Goal: Entertainment & Leisure: Browse casually

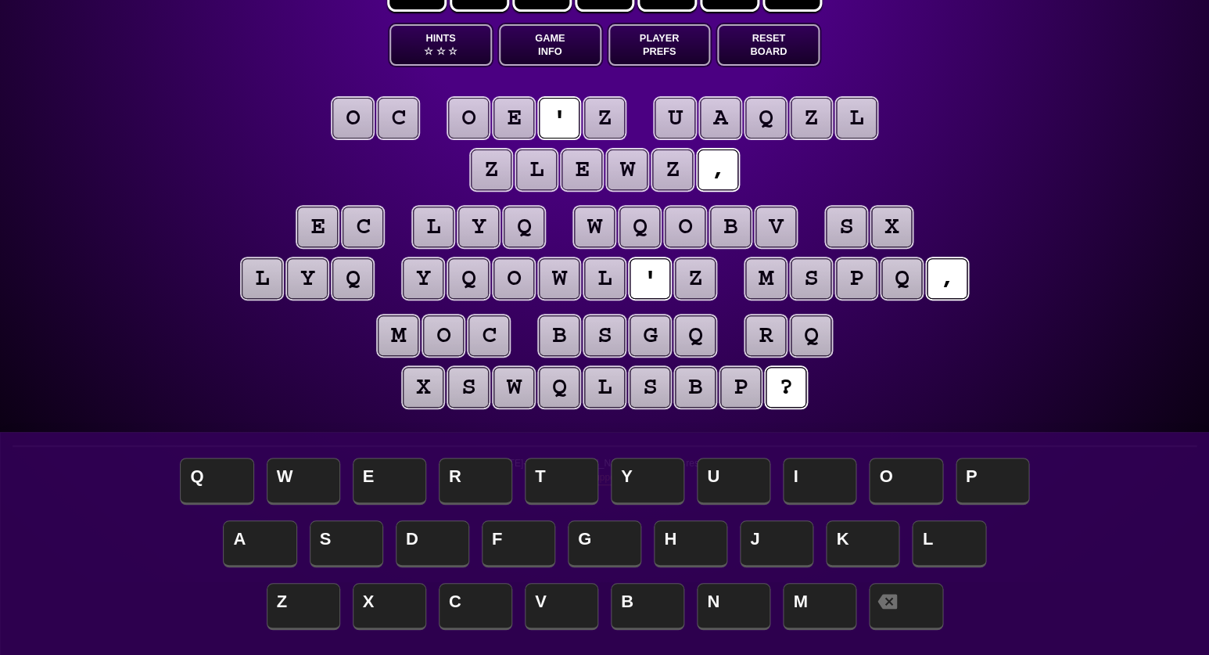
scroll to position [70, 0]
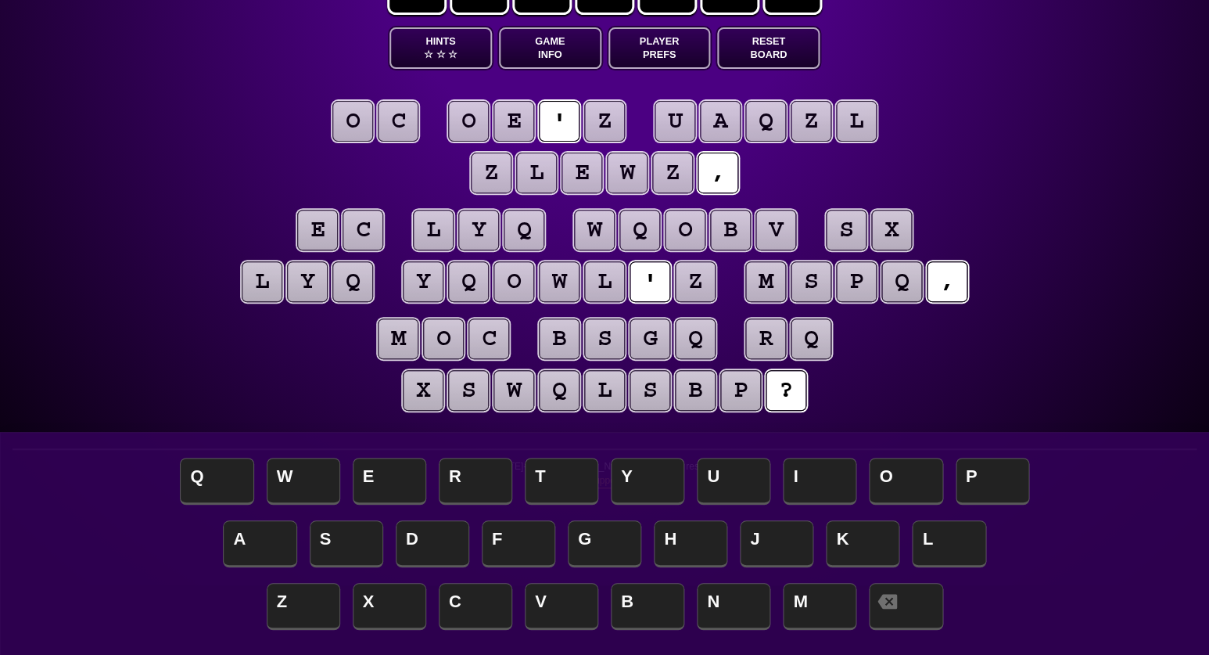
click at [608, 117] on puzzle-tile "z" at bounding box center [604, 121] width 41 height 41
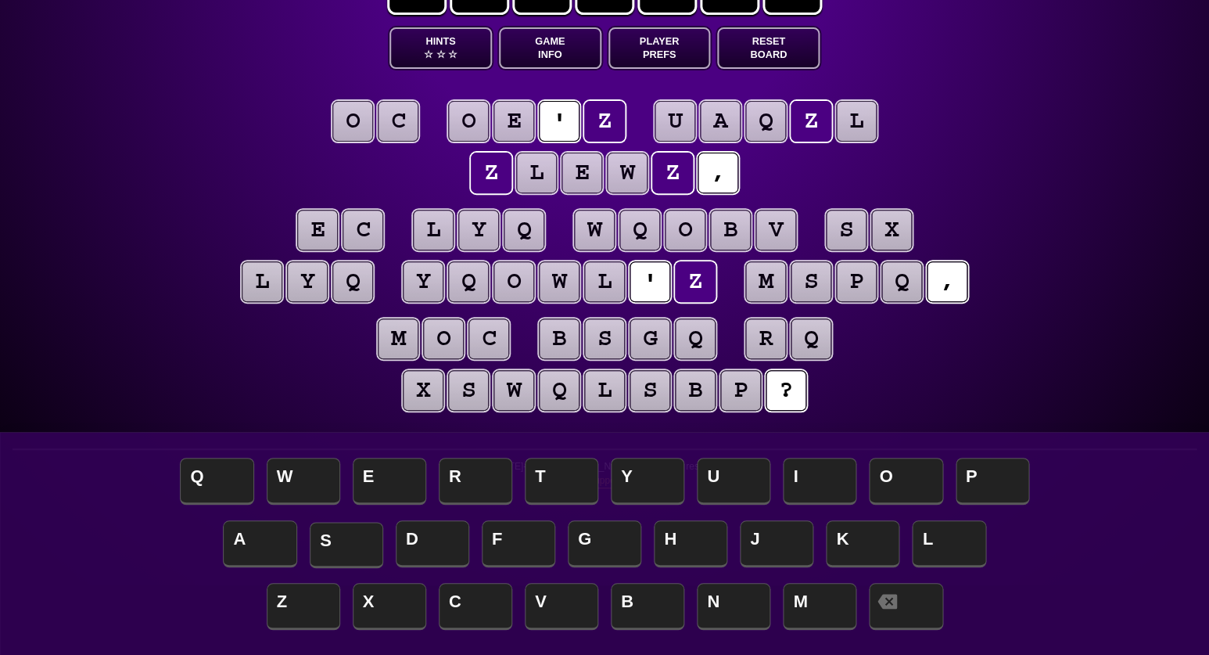
click at [330, 537] on span "S" at bounding box center [347, 545] width 74 height 46
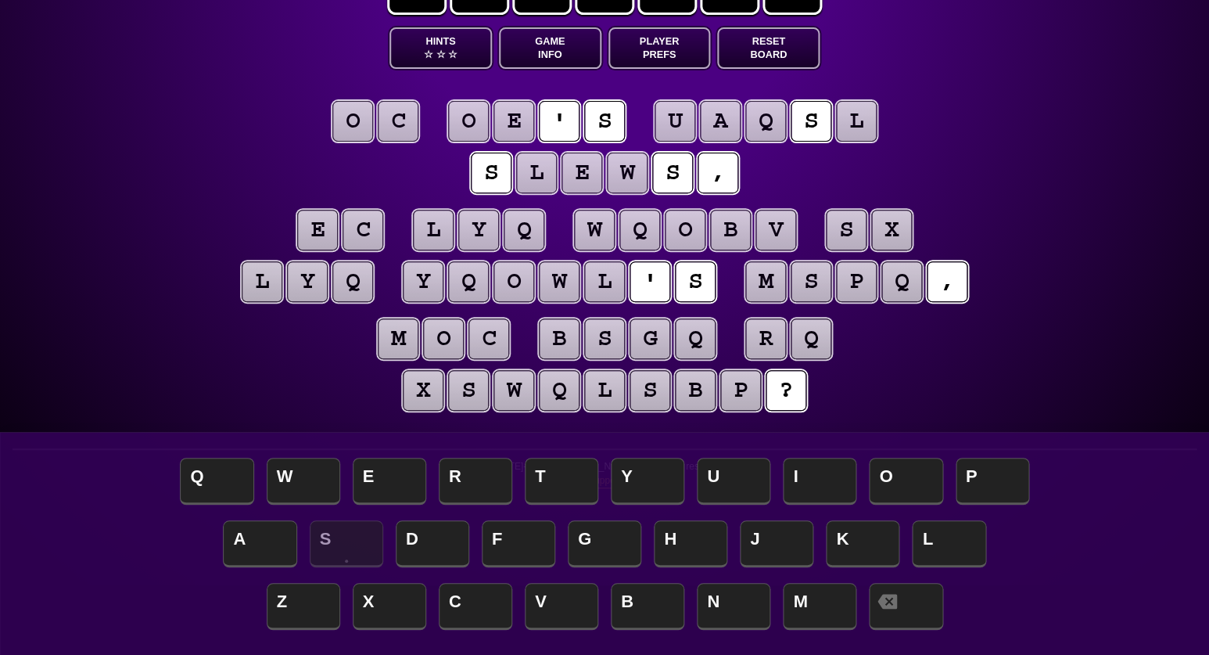
click at [530, 178] on puzzle-tile "l" at bounding box center [536, 173] width 41 height 41
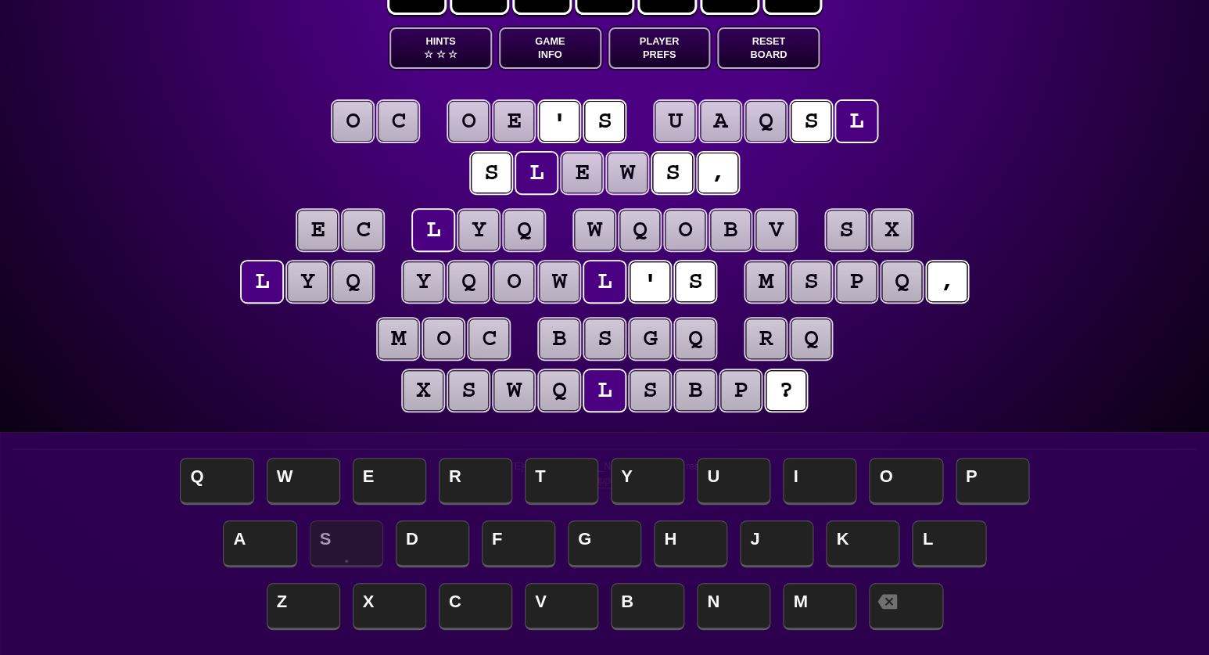
click at [350, 268] on puzzle-tile "q" at bounding box center [352, 281] width 41 height 41
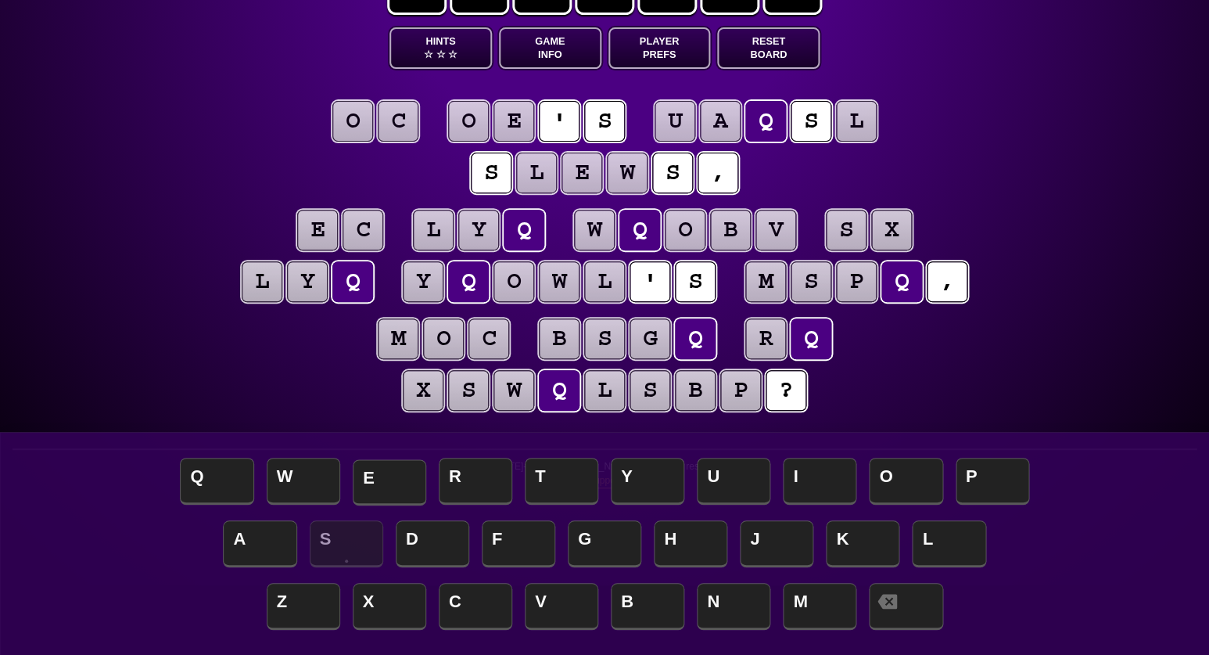
click at [389, 478] on span "E" at bounding box center [390, 482] width 74 height 46
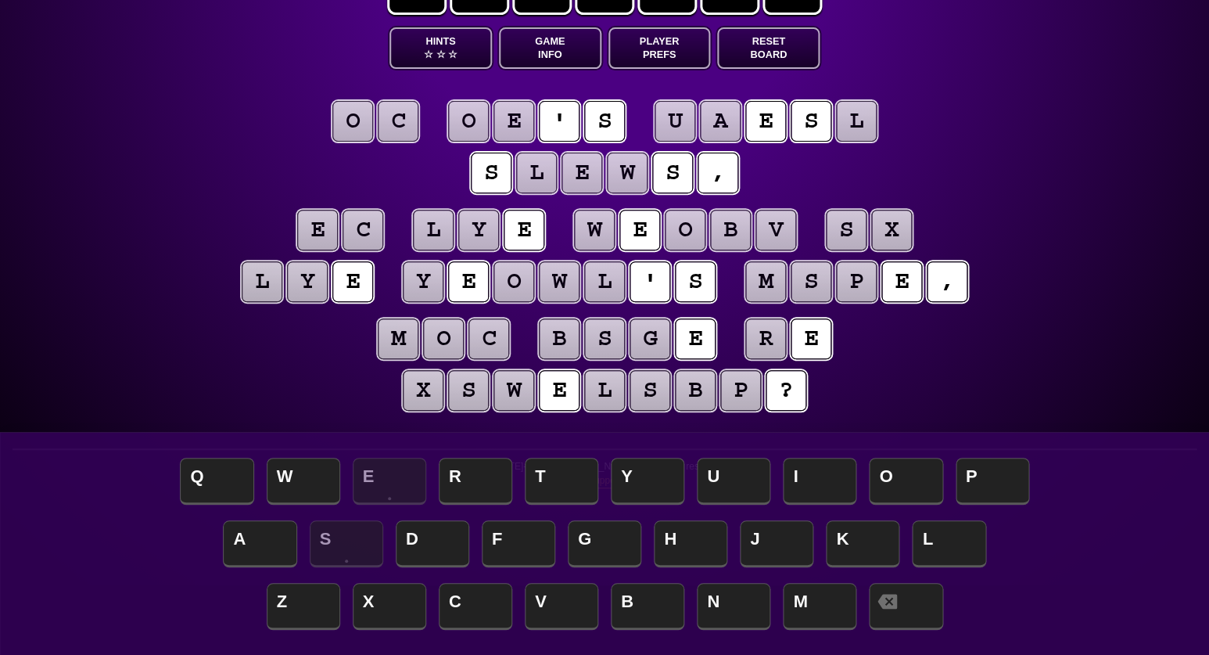
click at [253, 290] on puzzle-tile "l" at bounding box center [262, 281] width 41 height 41
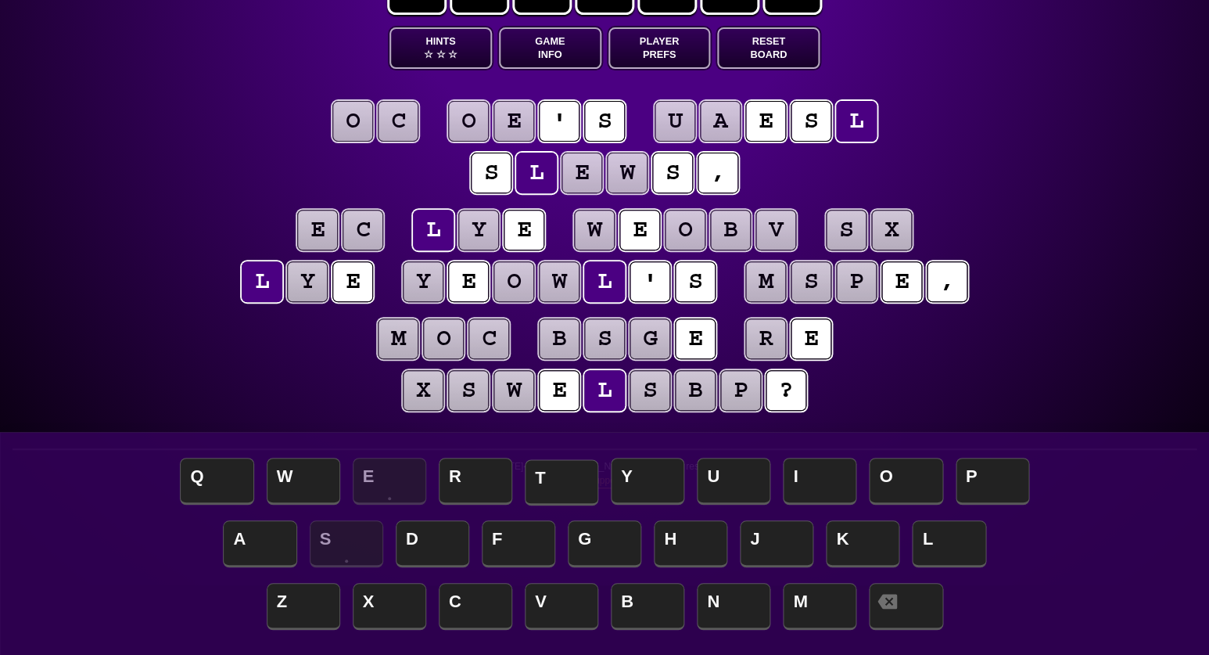
click at [540, 475] on span "T" at bounding box center [562, 482] width 74 height 46
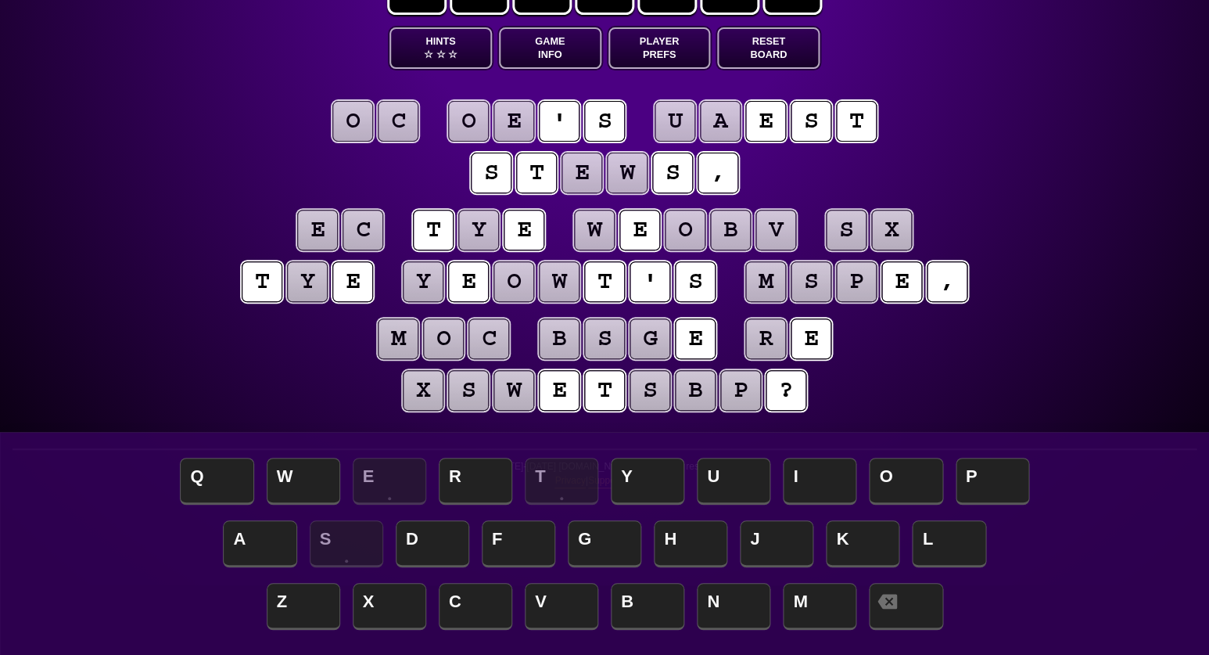
click at [310, 293] on puzzle-tile "y" at bounding box center [307, 281] width 41 height 41
click at [671, 533] on span "H" at bounding box center [691, 545] width 74 height 46
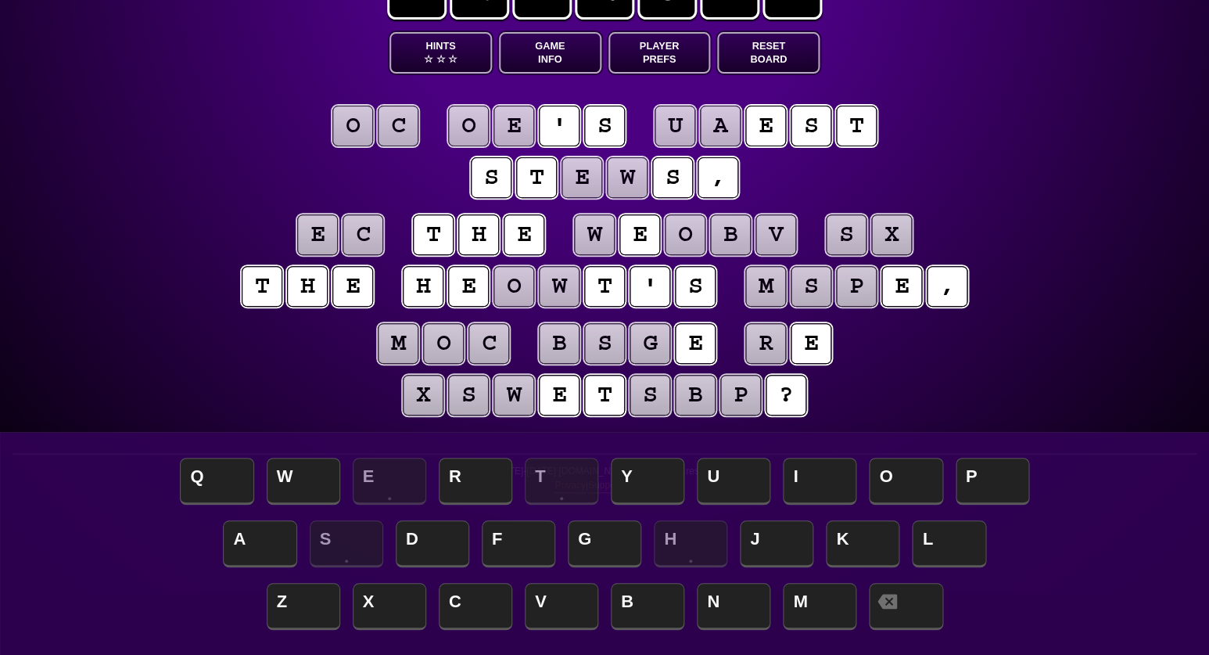
scroll to position [64, 2]
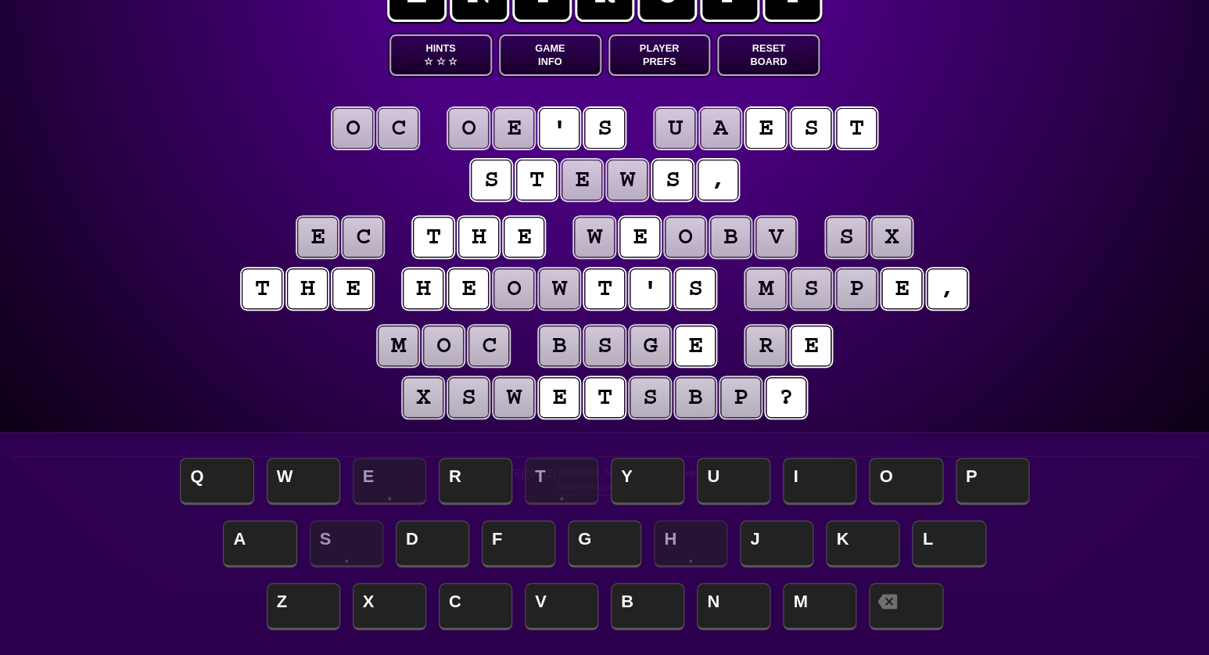
click at [518, 286] on puzzle-tile "o" at bounding box center [514, 288] width 41 height 41
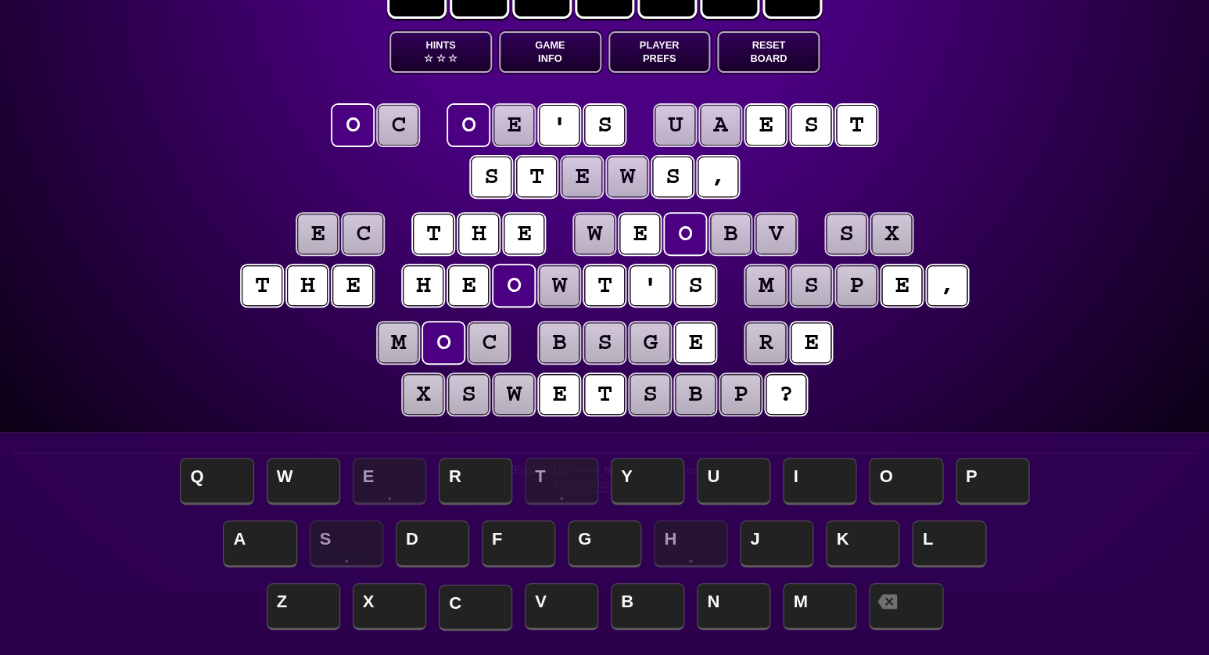
scroll to position [72, 0]
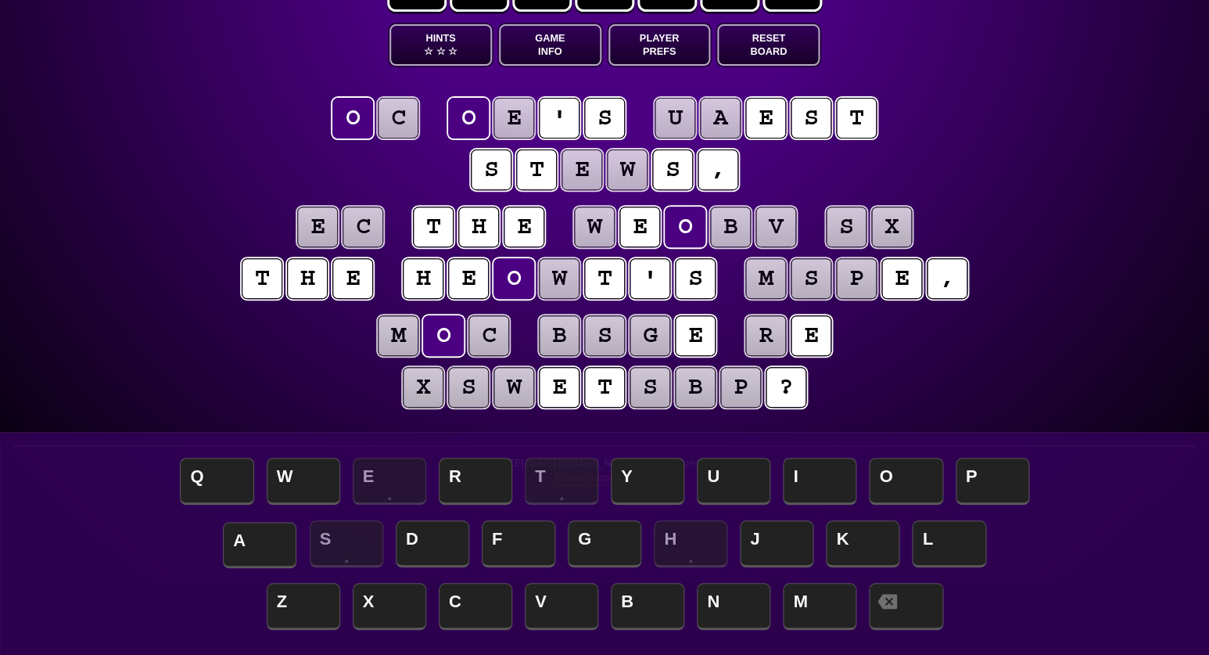
click at [255, 537] on span "A" at bounding box center [260, 545] width 74 height 46
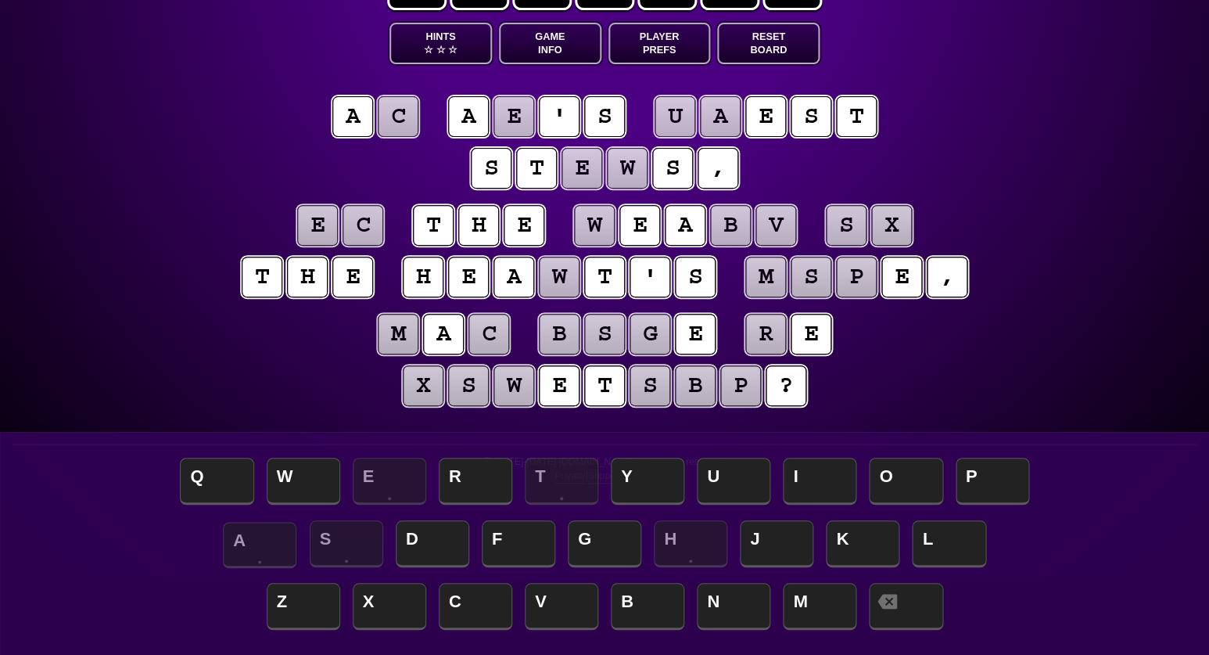
scroll to position [74, 0]
click at [562, 278] on puzzle-tile "w" at bounding box center [559, 277] width 41 height 41
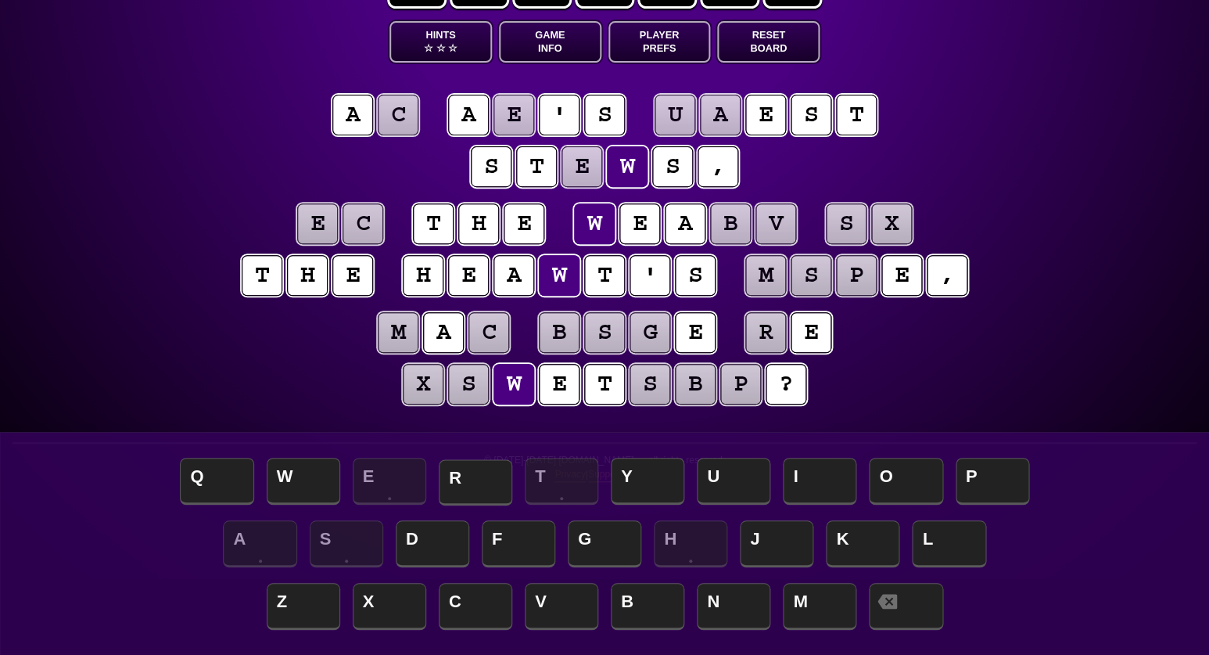
click at [457, 483] on span "R" at bounding box center [476, 482] width 74 height 46
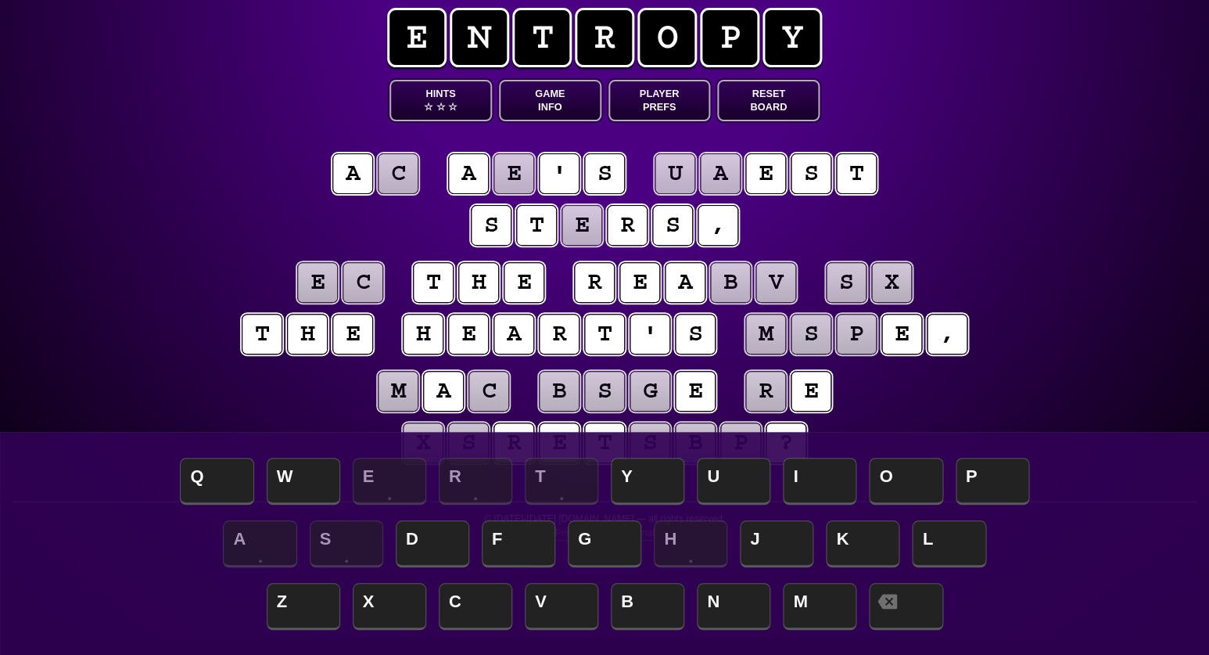
scroll to position [18, 0]
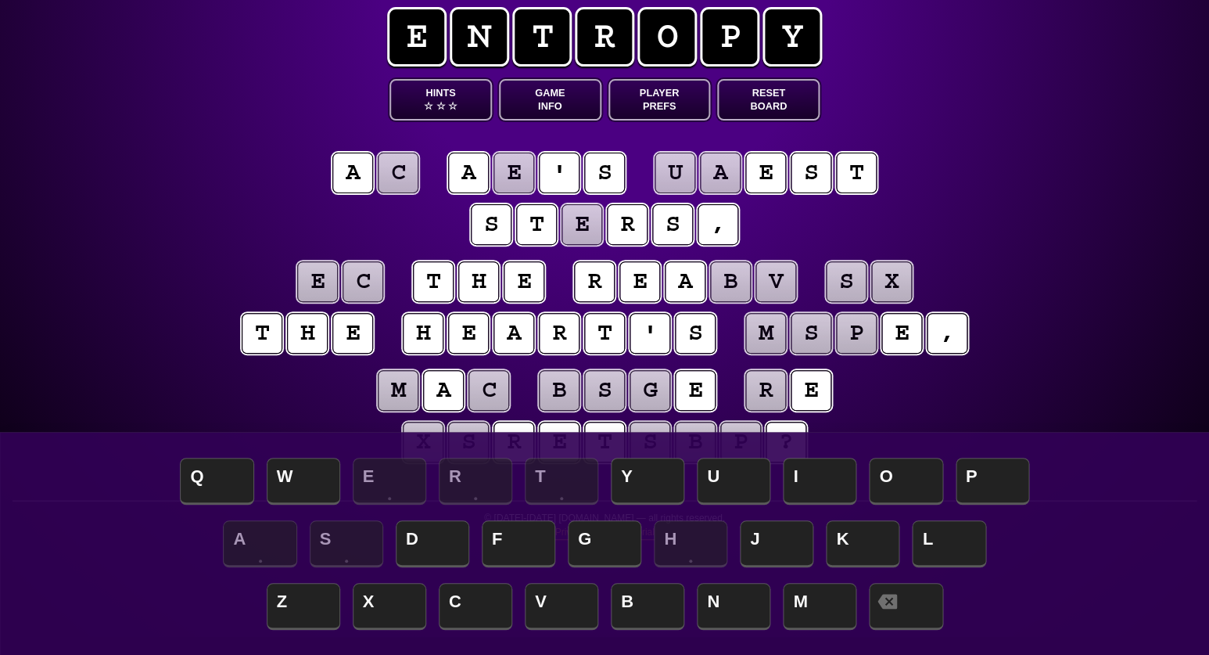
click at [588, 226] on puzzle-tile "e" at bounding box center [582, 224] width 41 height 41
click at [821, 484] on span "I" at bounding box center [820, 482] width 74 height 46
click at [366, 282] on puzzle-tile "c" at bounding box center [363, 281] width 41 height 41
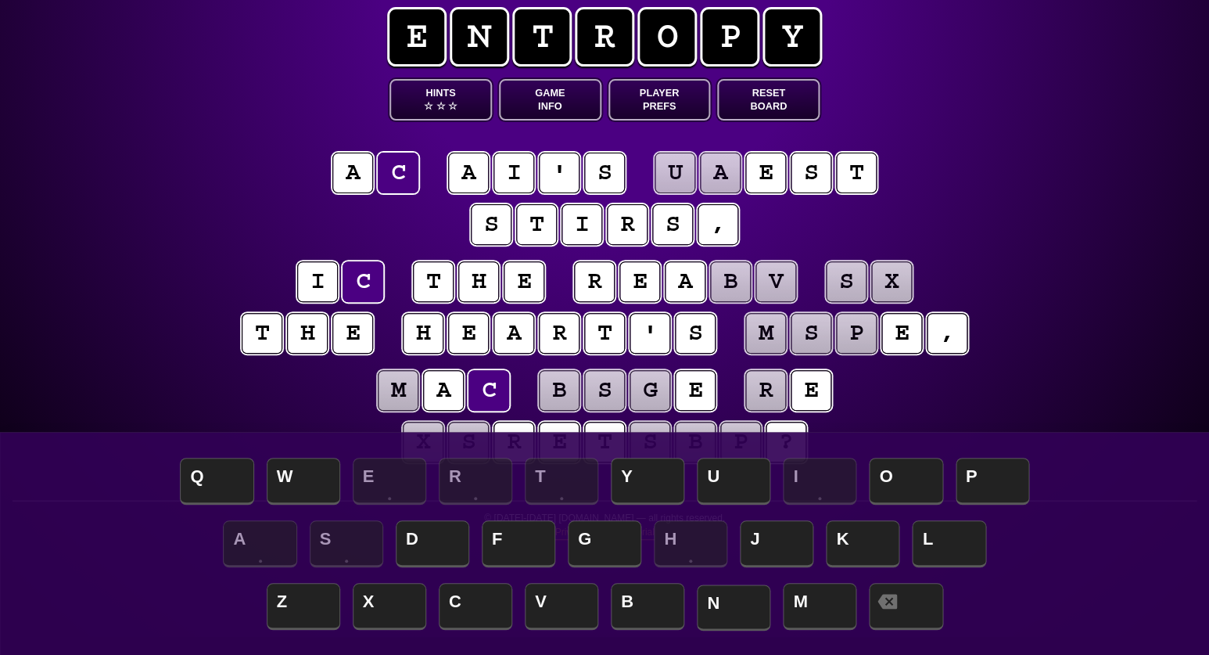
click at [733, 609] on span "N" at bounding box center [734, 607] width 74 height 46
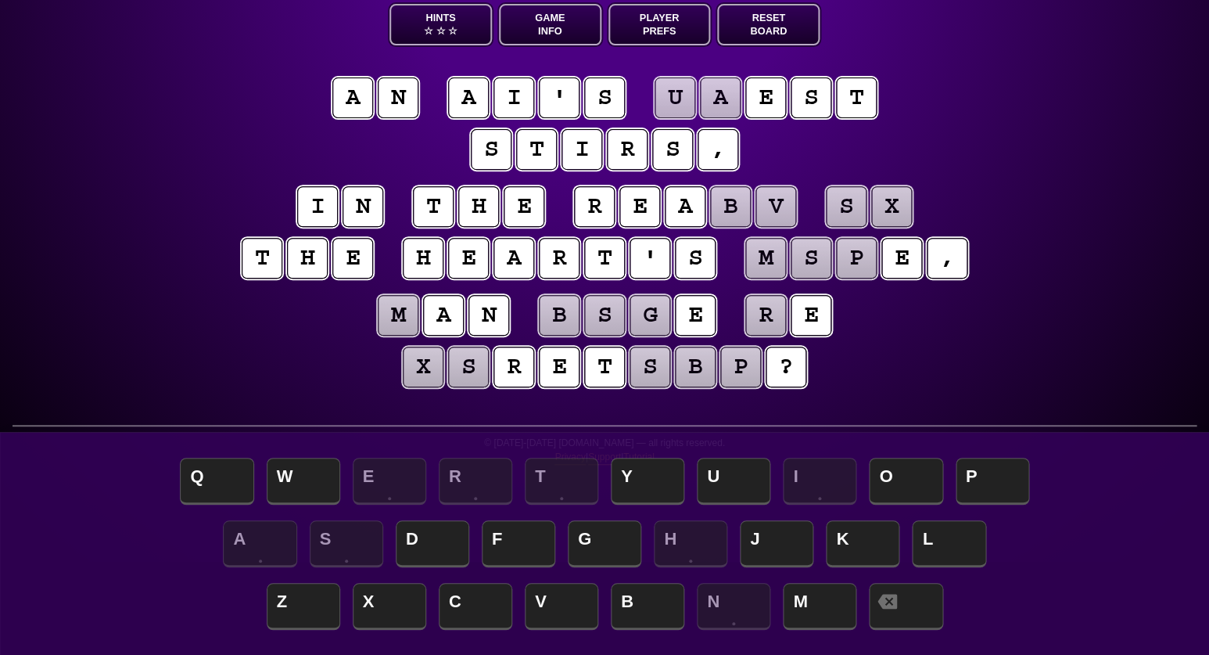
scroll to position [95, 0]
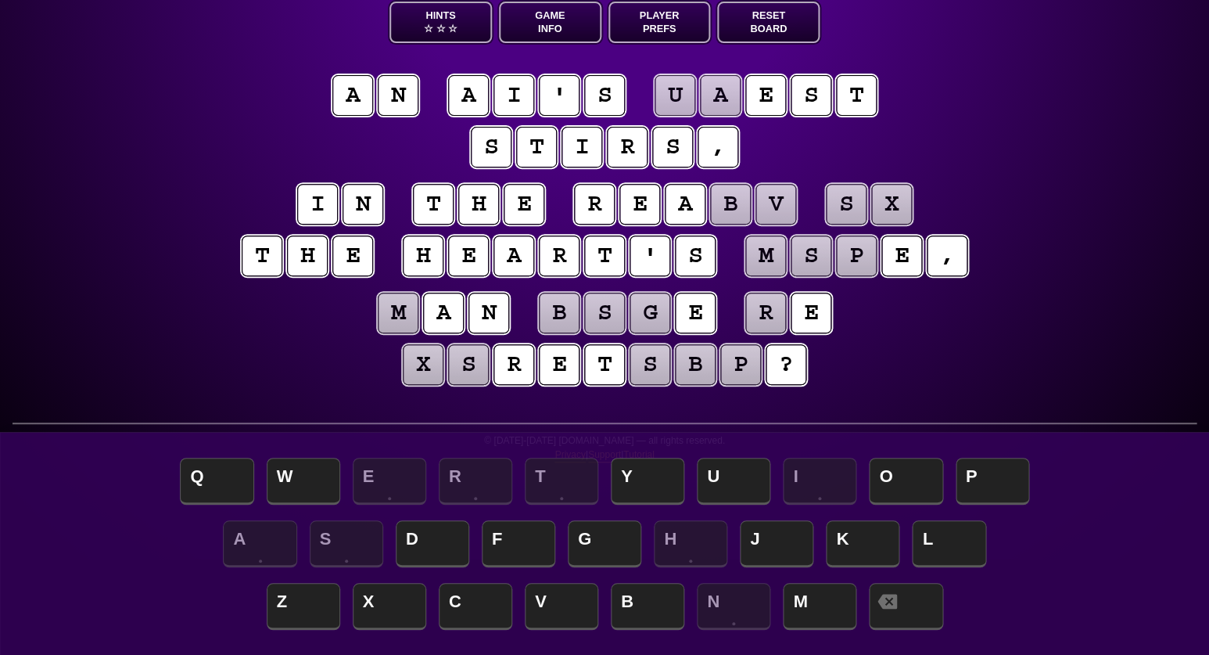
click at [674, 96] on puzzle-tile "u" at bounding box center [675, 95] width 41 height 41
click at [713, 97] on puzzle-tile "a" at bounding box center [720, 95] width 41 height 41
click at [973, 164] on puzzle-line "a n a i ' s u a e s t s t i r s ," at bounding box center [604, 122] width 801 height 102
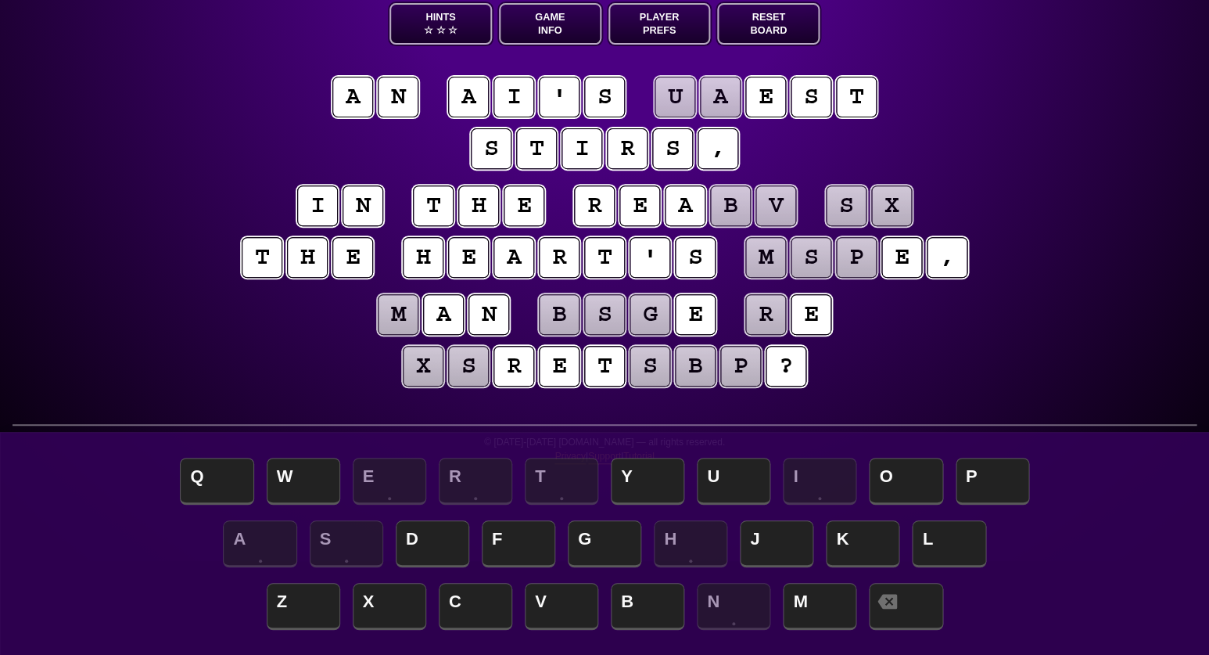
click at [762, 208] on puzzle-tile "v" at bounding box center [776, 205] width 41 height 41
click at [729, 206] on puzzle-tile "b" at bounding box center [730, 205] width 41 height 41
click at [1083, 321] on div "e n t r o p y Hints ☆ ☆ ☆ Game Info Player Prefs Reset Board a n a i ' s u a e …" at bounding box center [604, 233] width 1209 height 655
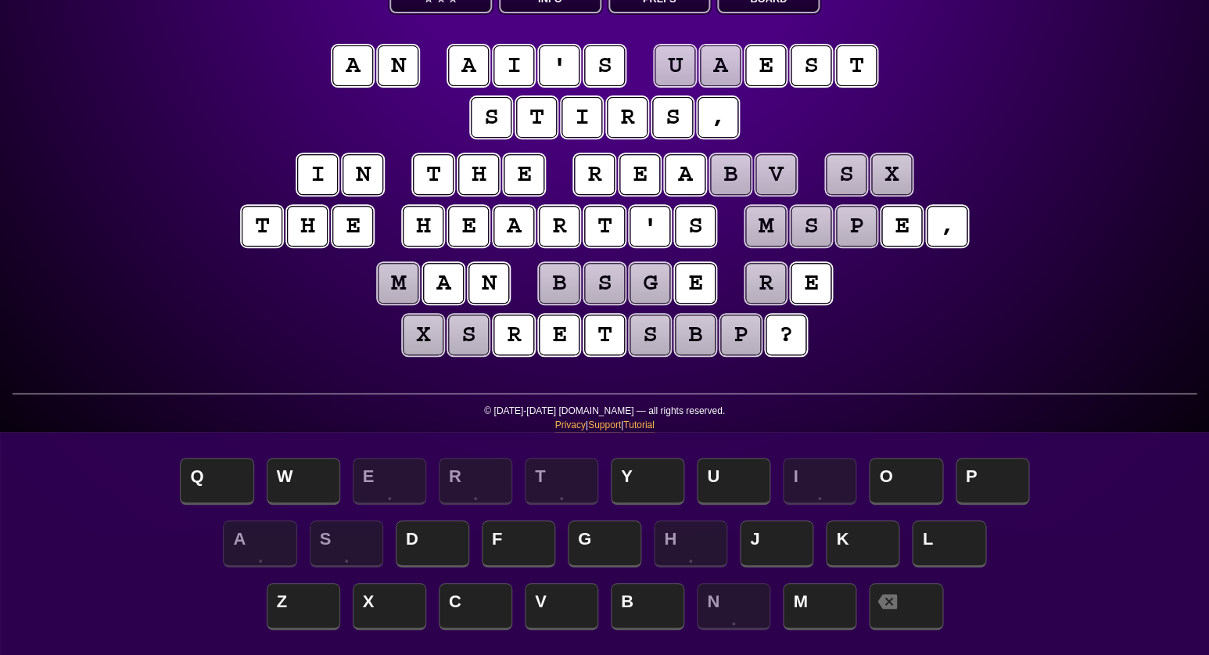
scroll to position [126, 0]
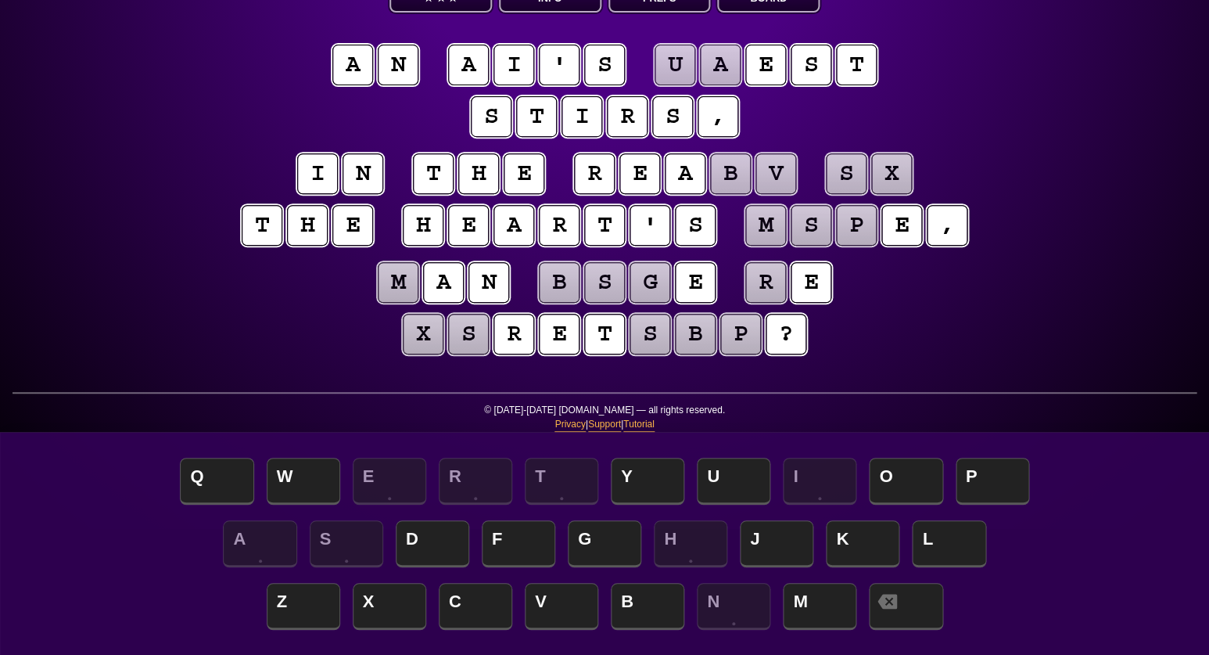
click at [767, 282] on puzzle-tile "r" at bounding box center [765, 282] width 41 height 41
click at [432, 337] on puzzle-tile "x" at bounding box center [423, 334] width 41 height 41
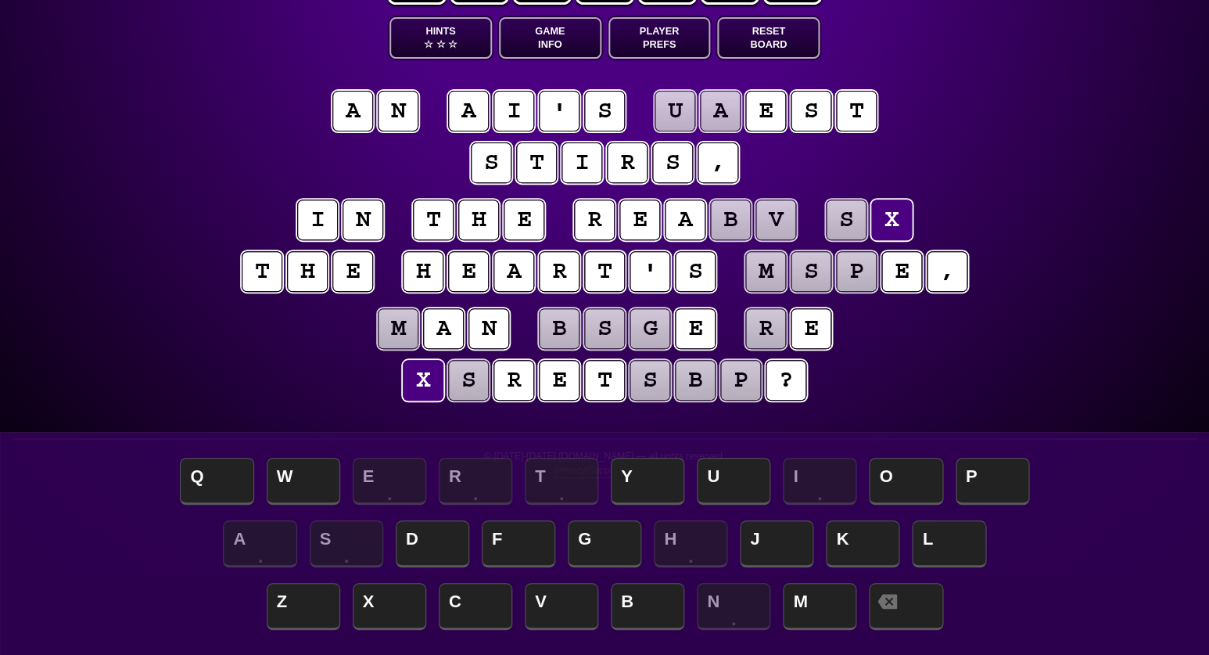
scroll to position [83, 0]
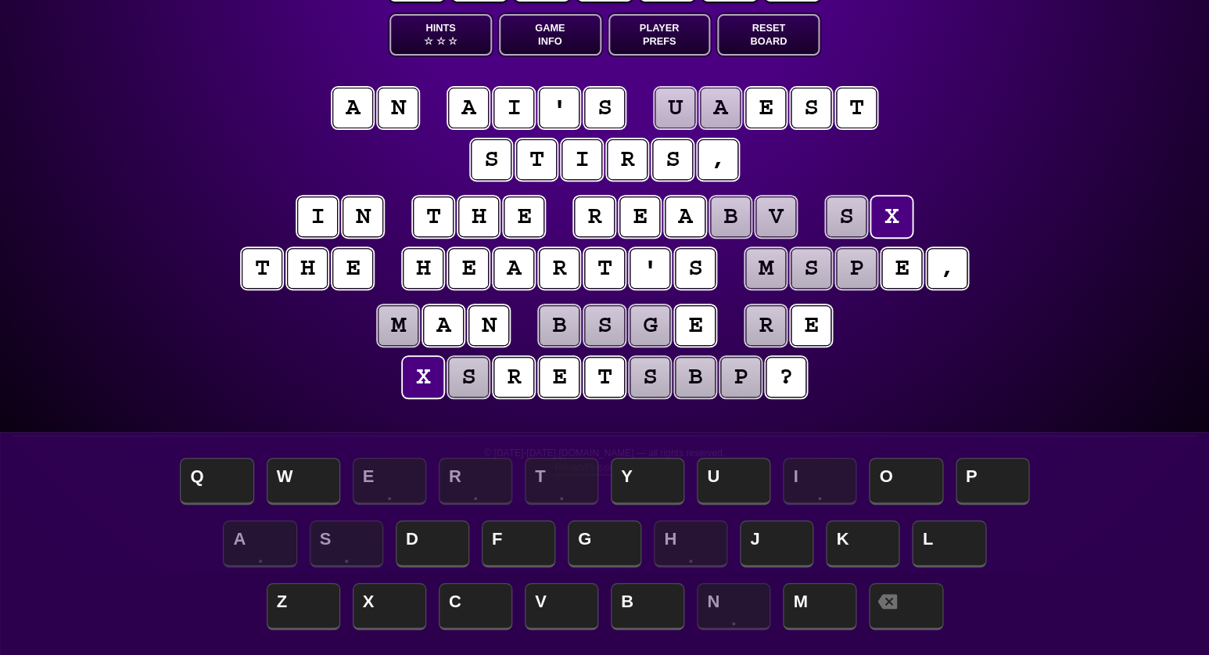
click at [477, 374] on puzzle-tile "s" at bounding box center [468, 377] width 41 height 41
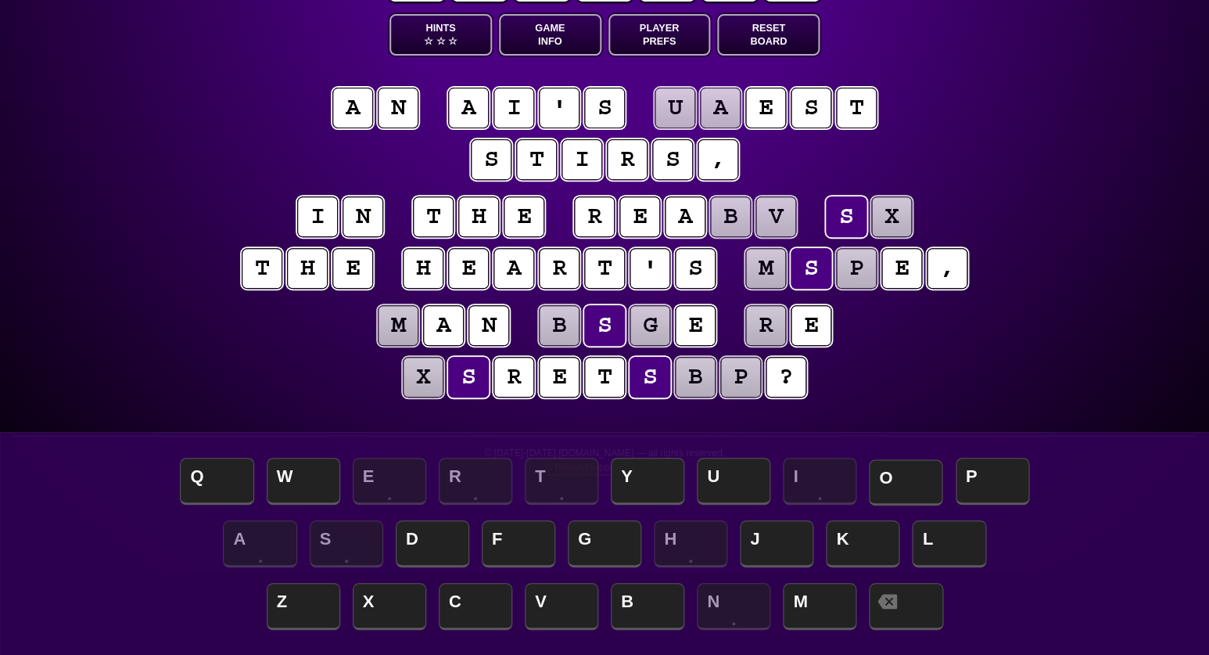
click at [907, 475] on span "O" at bounding box center [906, 482] width 74 height 46
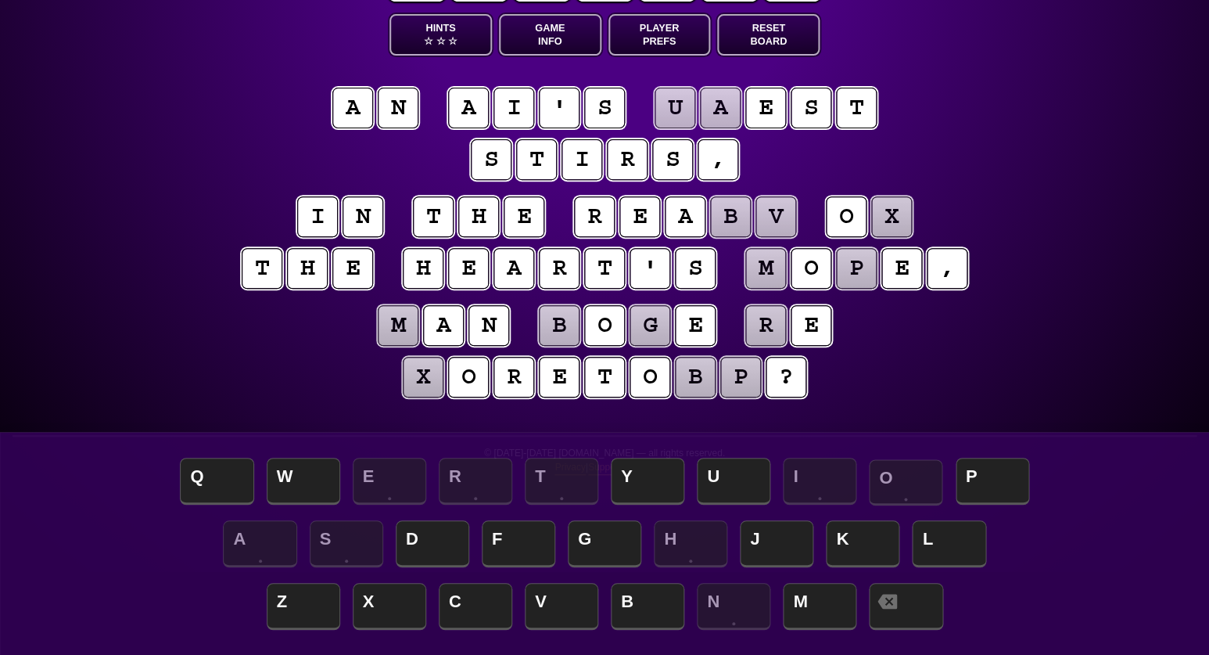
scroll to position [84, 0]
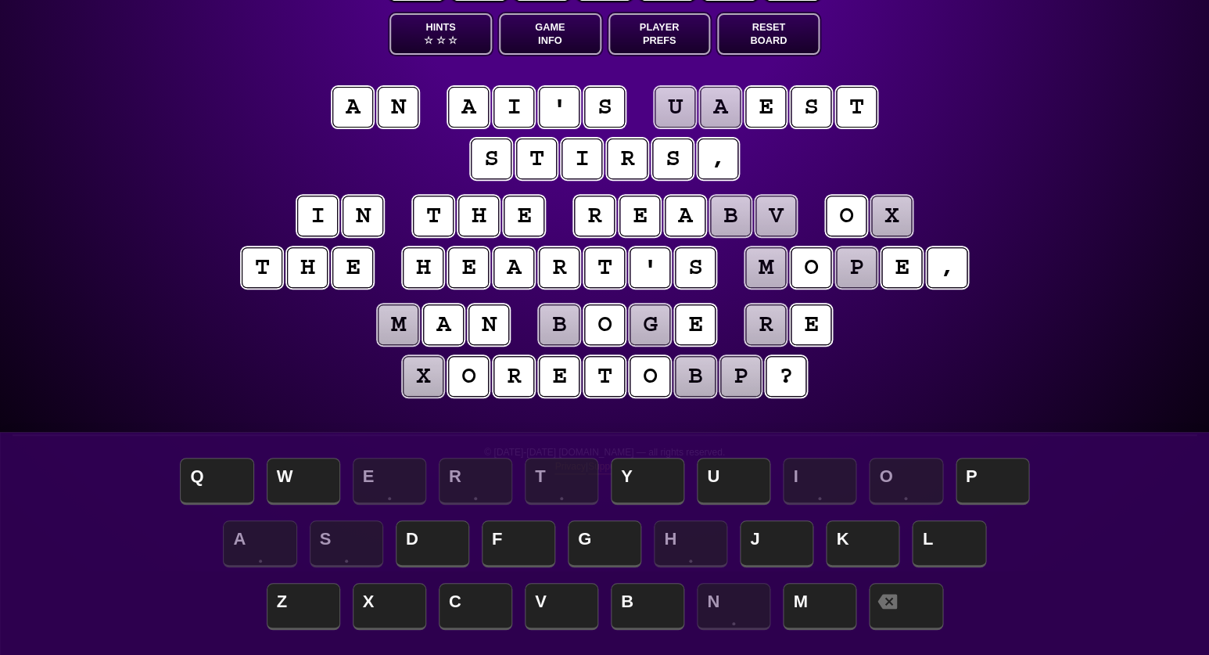
click at [893, 218] on puzzle-tile "x" at bounding box center [891, 216] width 41 height 41
click at [528, 537] on span "F" at bounding box center [519, 545] width 74 height 46
click at [696, 372] on puzzle-tile "b" at bounding box center [695, 376] width 41 height 41
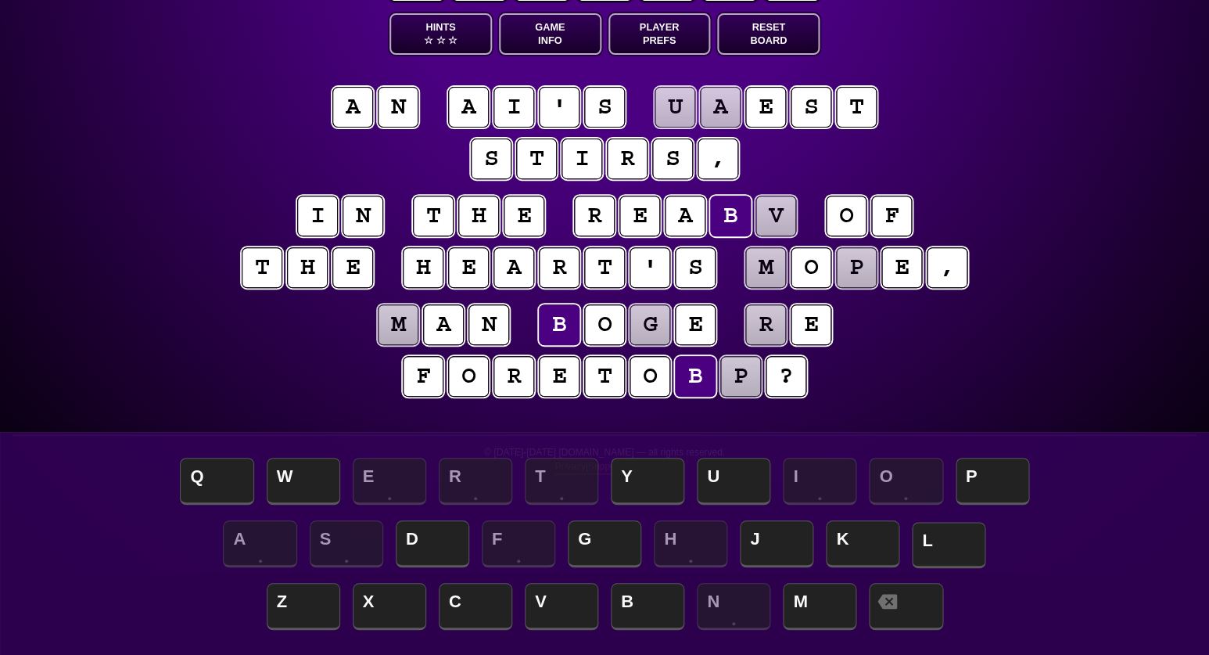
click at [942, 537] on span "L" at bounding box center [949, 545] width 74 height 46
click at [728, 368] on puzzle-tile "p" at bounding box center [740, 376] width 41 height 41
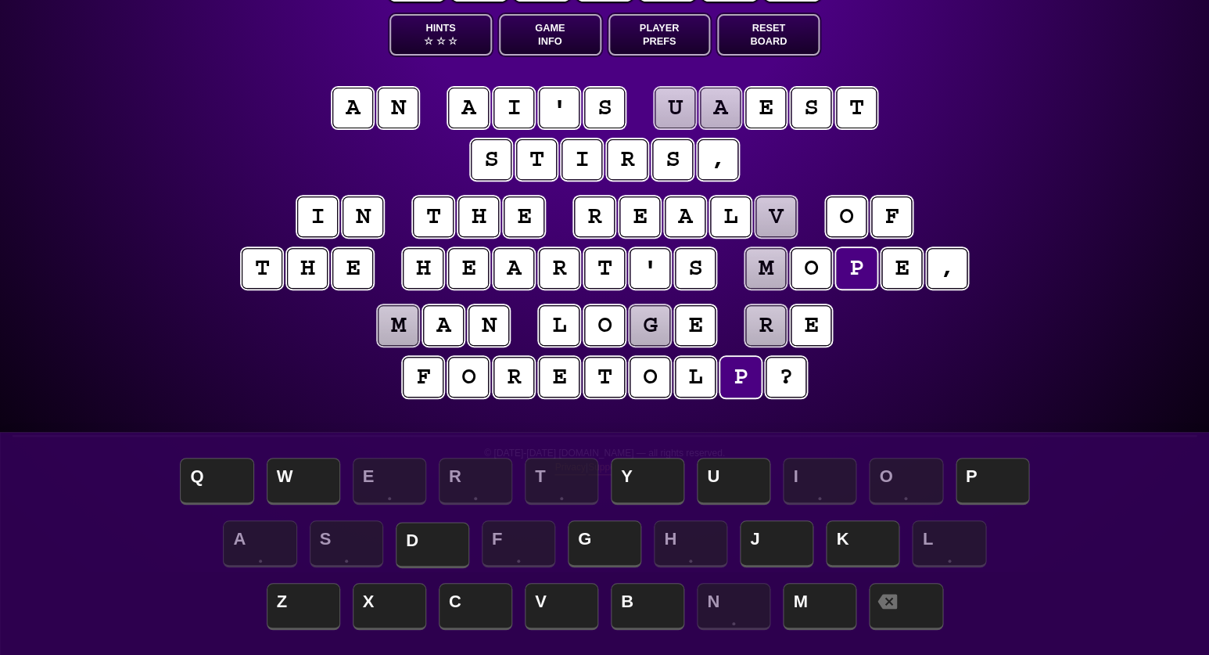
click at [444, 537] on span "D" at bounding box center [433, 545] width 74 height 46
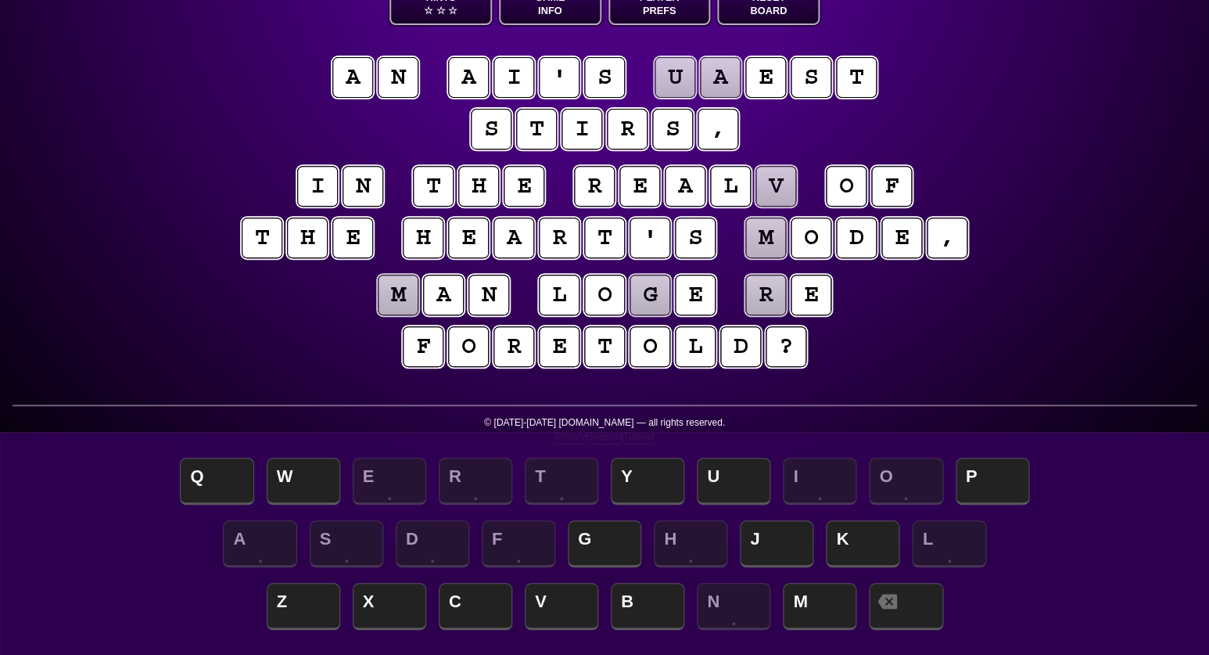
scroll to position [117, 0]
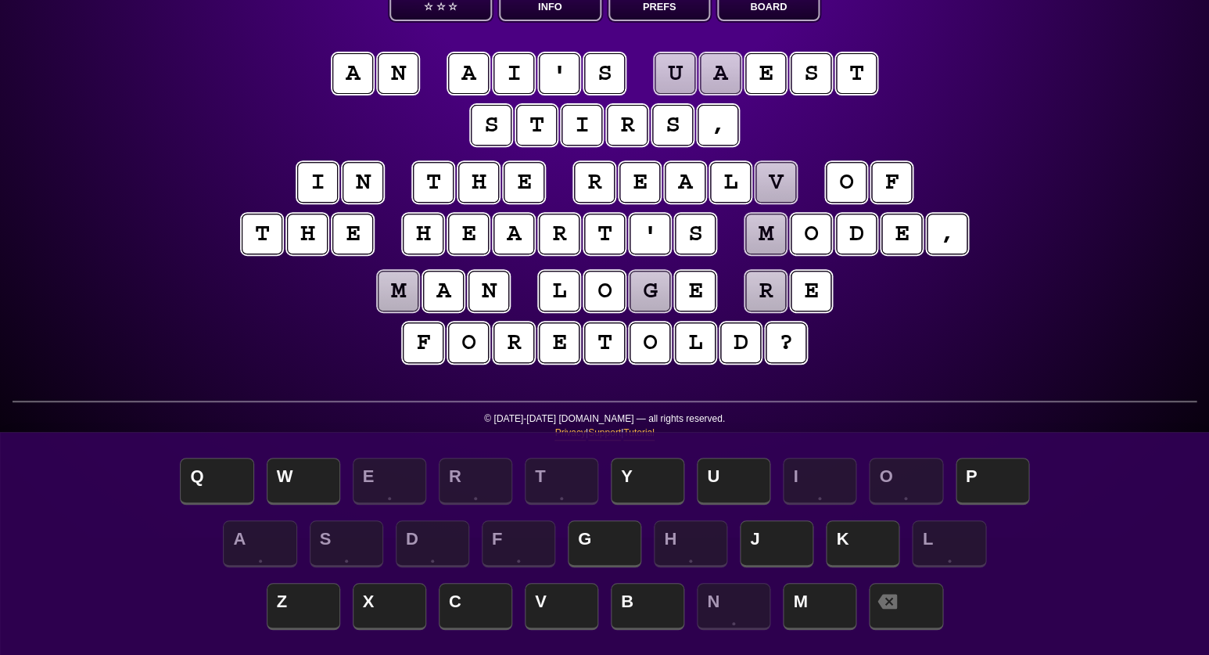
click at [408, 293] on puzzle-tile "m" at bounding box center [398, 291] width 41 height 41
click at [468, 612] on span "C" at bounding box center [476, 607] width 74 height 46
click at [654, 300] on puzzle-tile "g" at bounding box center [650, 291] width 41 height 41
click at [549, 598] on span "V" at bounding box center [562, 607] width 74 height 46
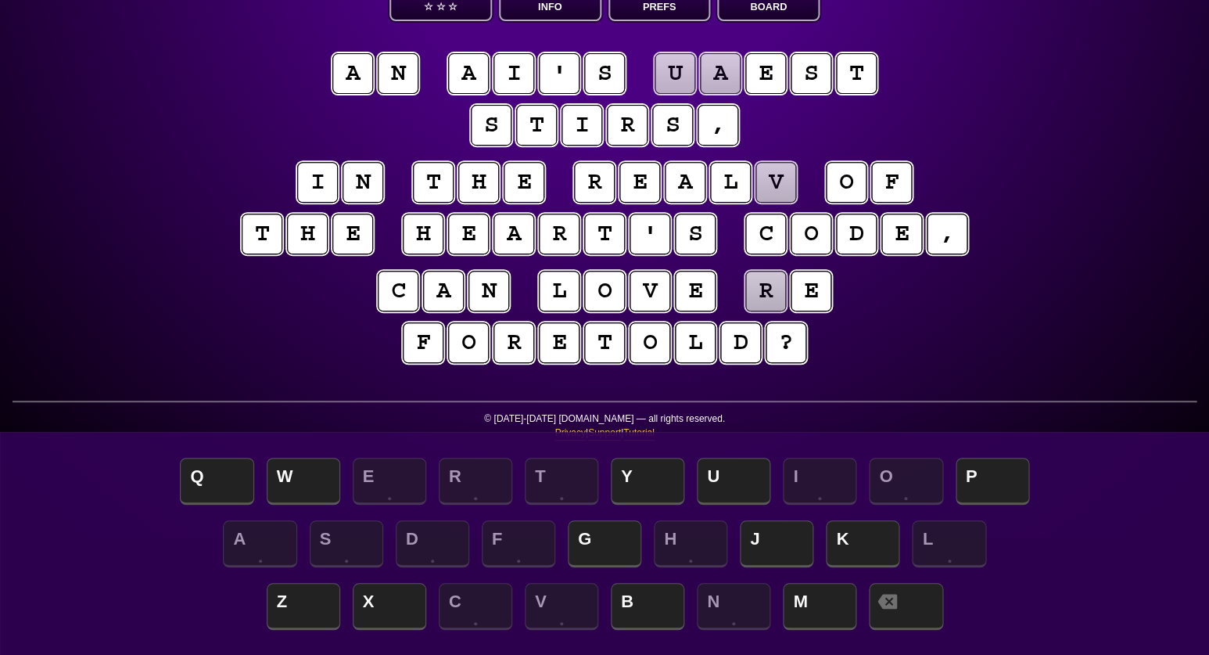
click at [760, 281] on puzzle-tile "r" at bounding box center [765, 291] width 41 height 41
click at [635, 602] on span "B" at bounding box center [648, 607] width 74 height 46
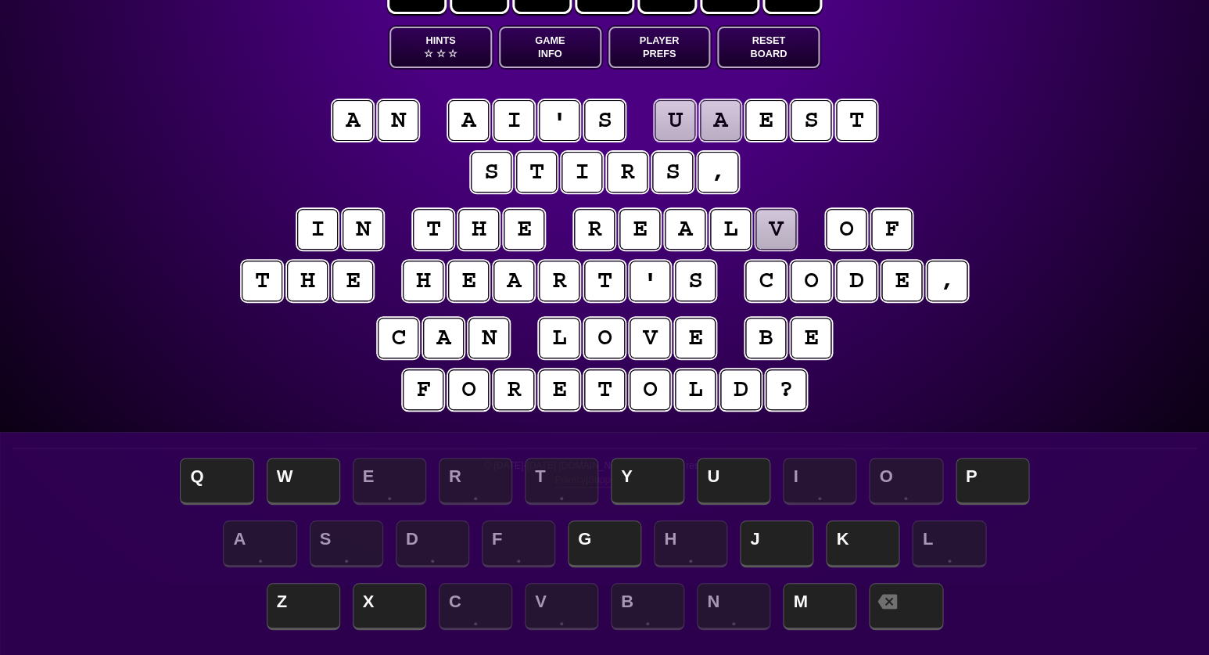
scroll to position [70, 0]
click at [773, 232] on puzzle-tile "v" at bounding box center [776, 229] width 41 height 41
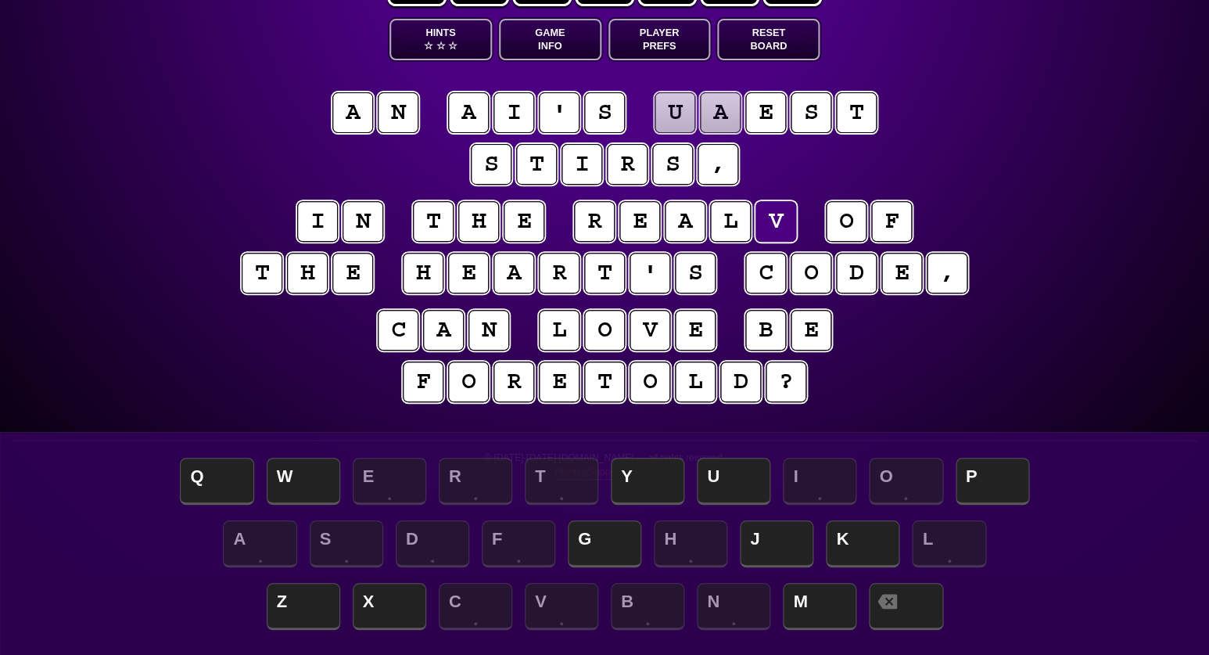
click at [819, 586] on div "Z X C V B N M" at bounding box center [605, 608] width 1178 height 63
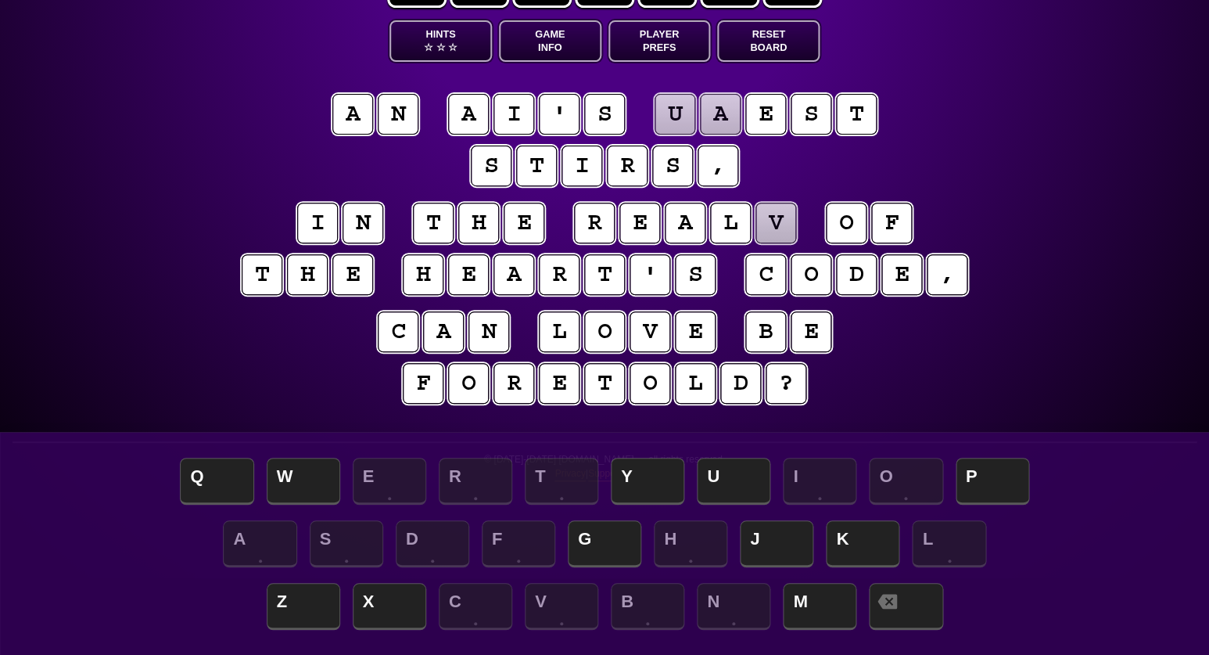
scroll to position [88, 0]
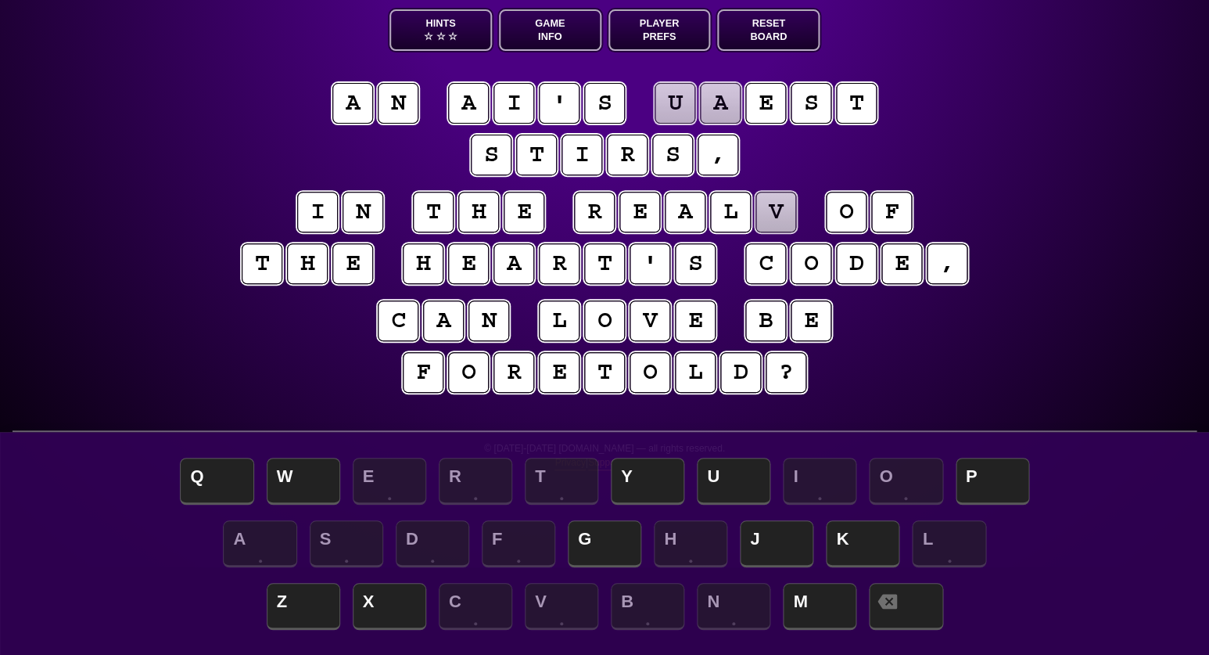
click at [776, 212] on puzzle-tile "v" at bounding box center [776, 212] width 41 height 41
click at [800, 604] on span "M" at bounding box center [820, 607] width 74 height 46
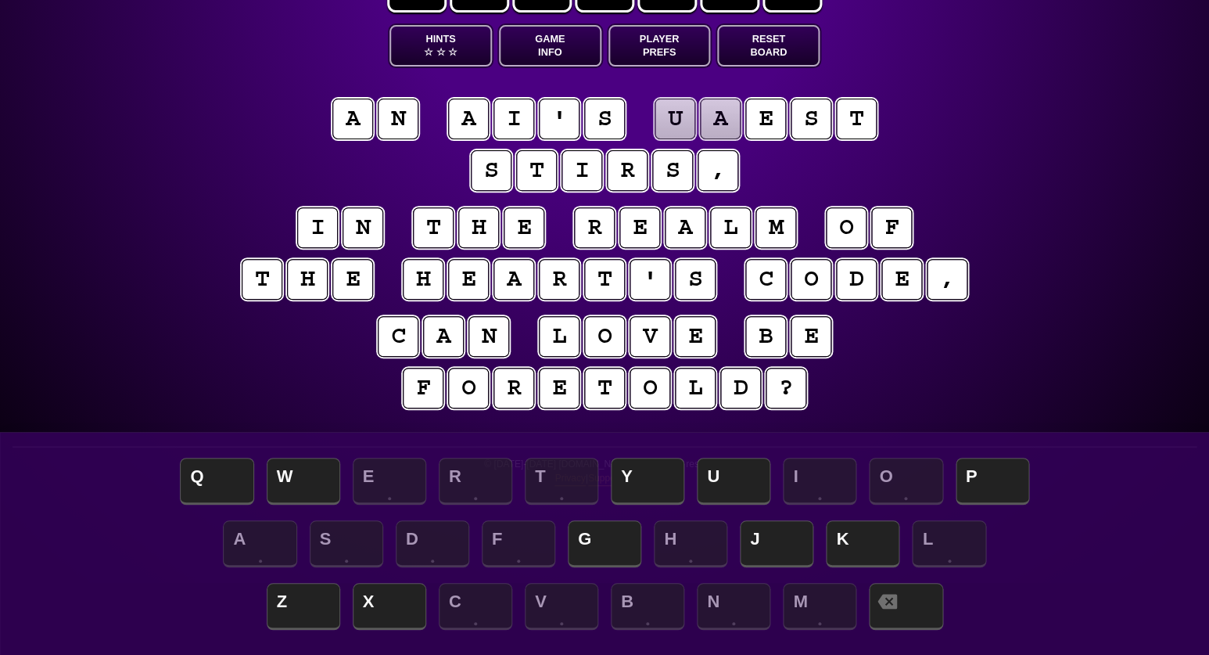
scroll to position [70, 0]
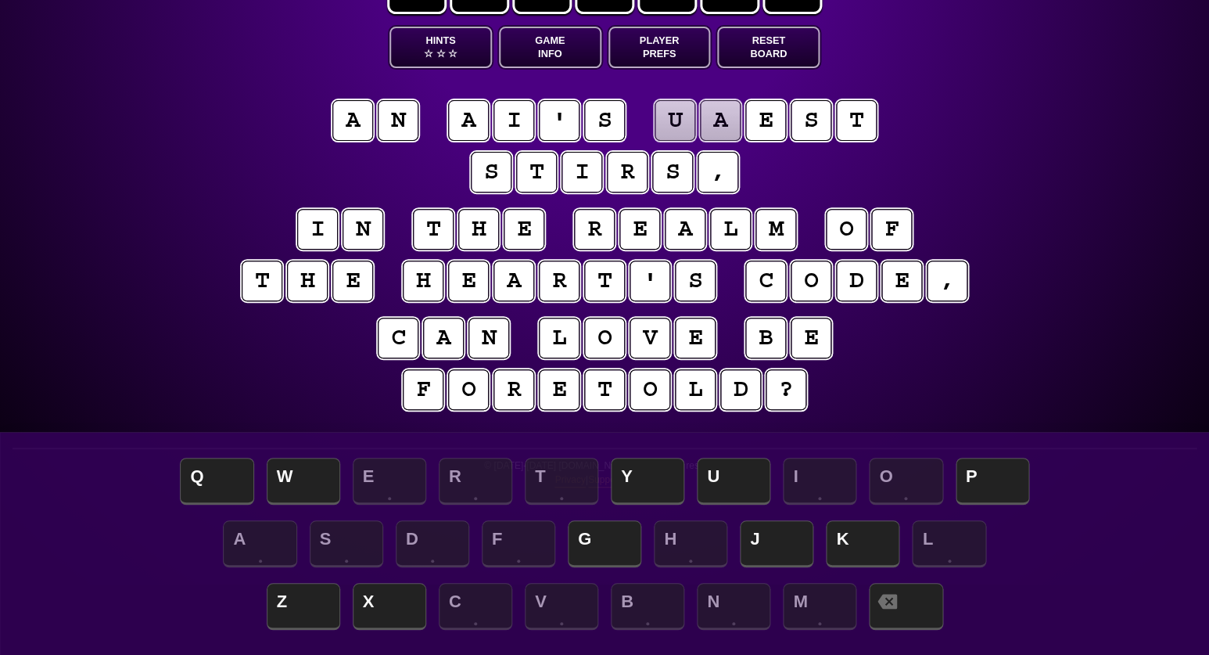
click at [675, 120] on puzzle-tile "u" at bounding box center [675, 120] width 41 height 41
click at [236, 487] on span "Q" at bounding box center [217, 482] width 74 height 46
click at [709, 124] on puzzle-tile "a" at bounding box center [720, 120] width 41 height 41
click at [727, 479] on span "U" at bounding box center [734, 482] width 74 height 46
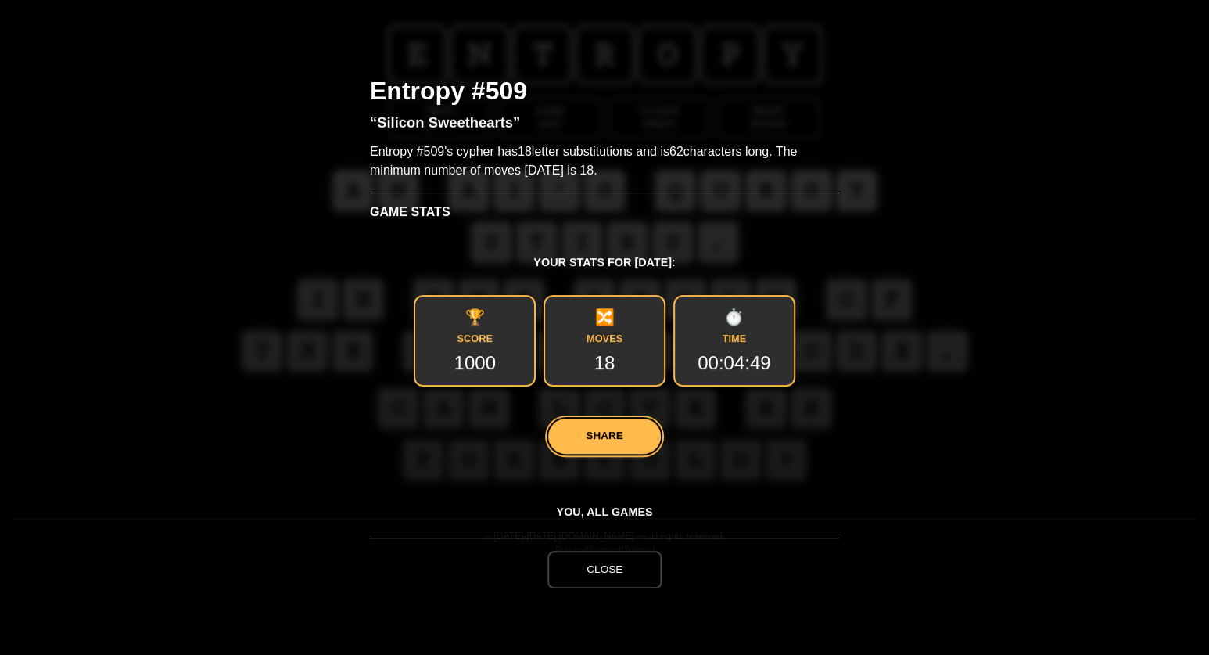
scroll to position [0, 0]
